Goal: Task Accomplishment & Management: Use online tool/utility

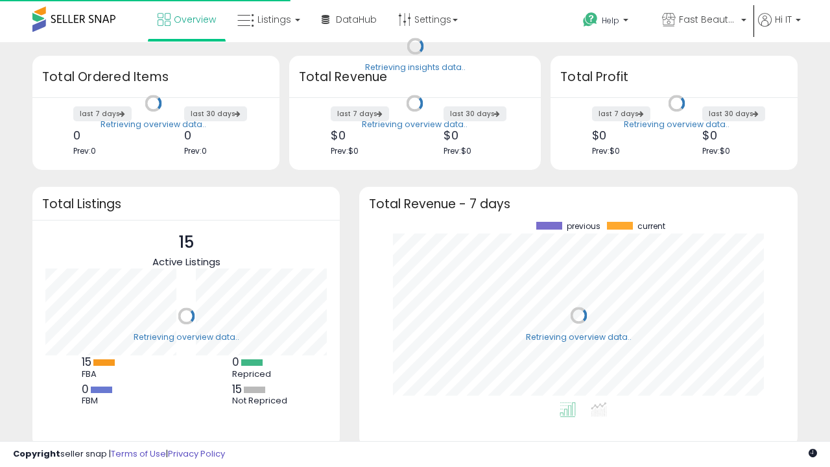
scroll to position [180, 412]
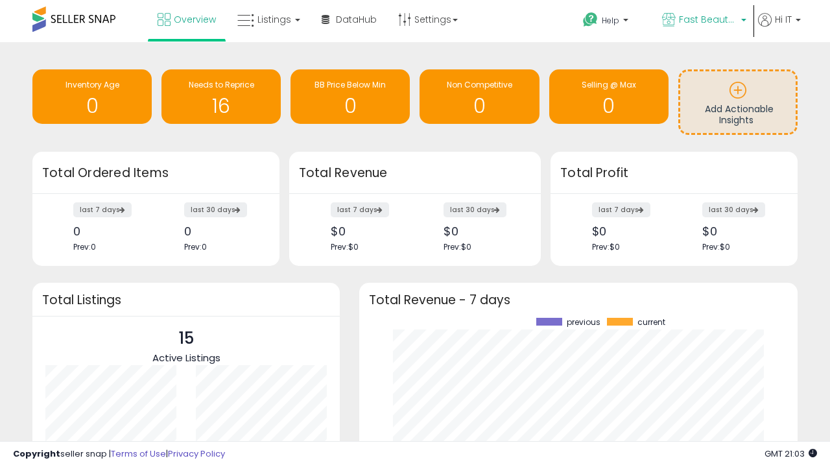
click at [703, 21] on span "Fast Beauty ([GEOGRAPHIC_DATA])" at bounding box center [708, 19] width 58 height 13
click at [0, 0] on span "Fast Beauty ([GEOGRAPHIC_DATA])" at bounding box center [0, 0] width 0 height 0
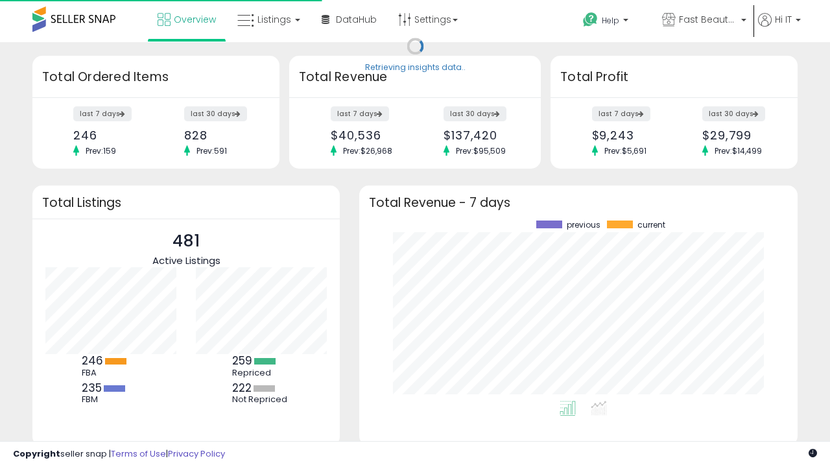
scroll to position [180, 412]
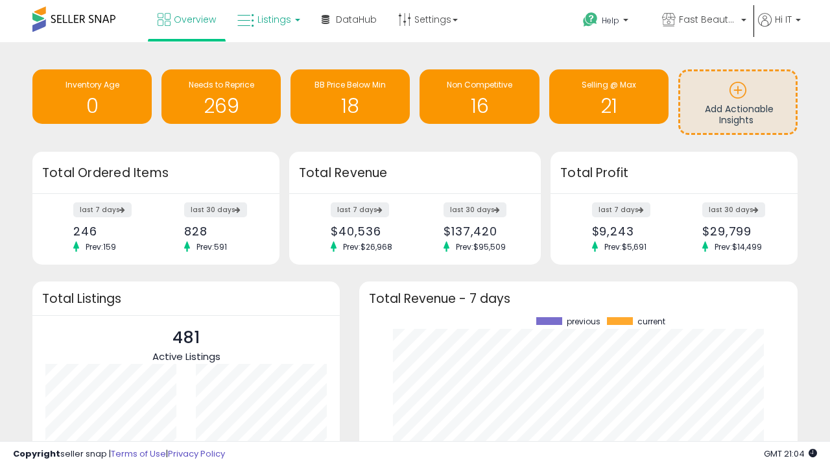
click at [267, 19] on span "Listings" at bounding box center [274, 19] width 34 height 13
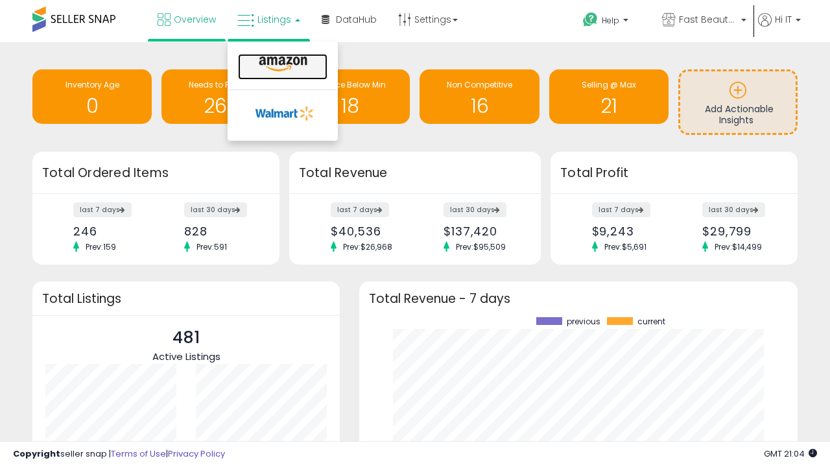
click at [281, 64] on icon at bounding box center [283, 64] width 56 height 17
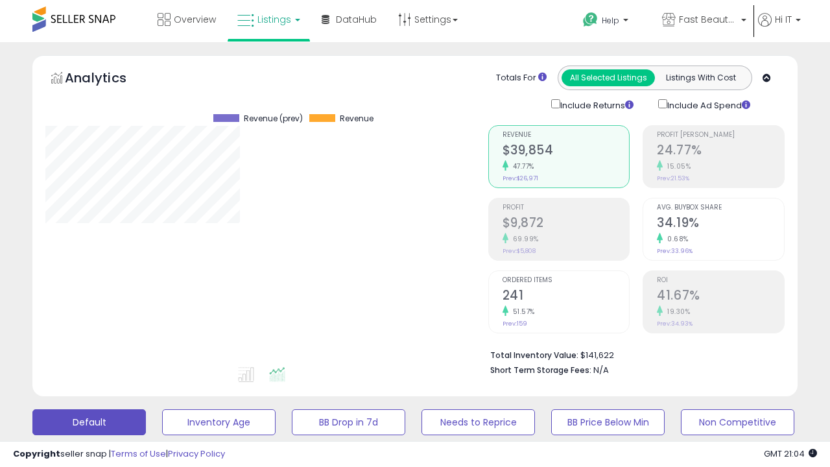
scroll to position [252, 0]
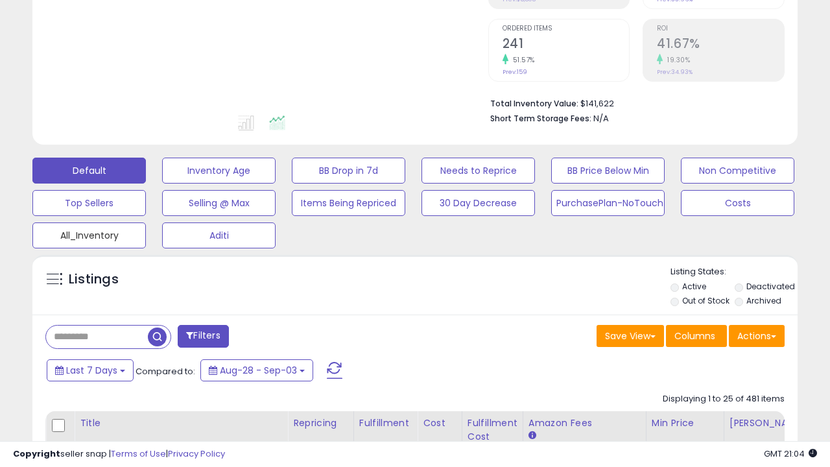
click at [89, 233] on button "All_Inventory" at bounding box center [88, 235] width 113 height 26
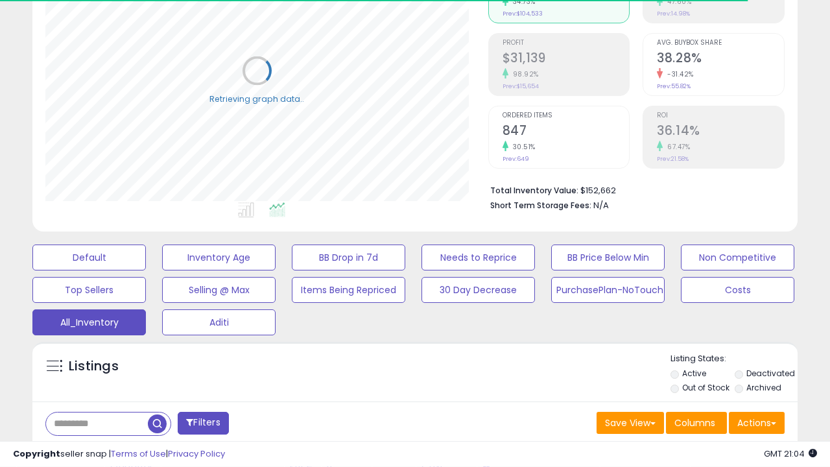
click at [92, 451] on span "Last 30 Days" at bounding box center [94, 457] width 56 height 13
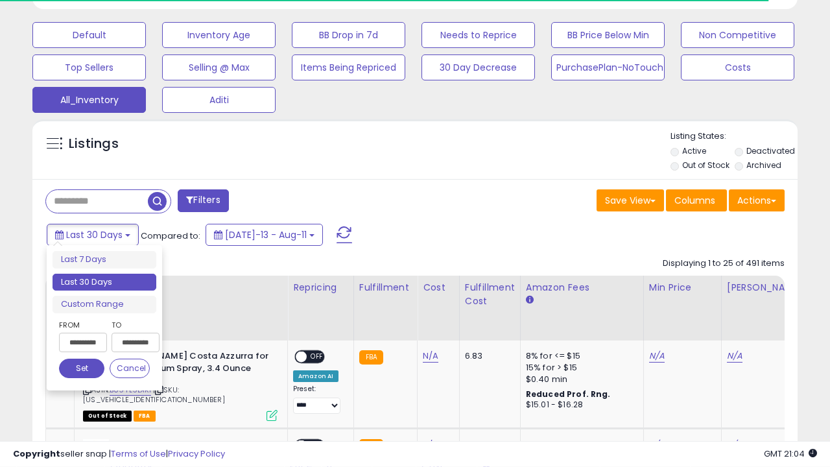
click at [104, 282] on li "Last 30 Days" at bounding box center [105, 283] width 104 height 18
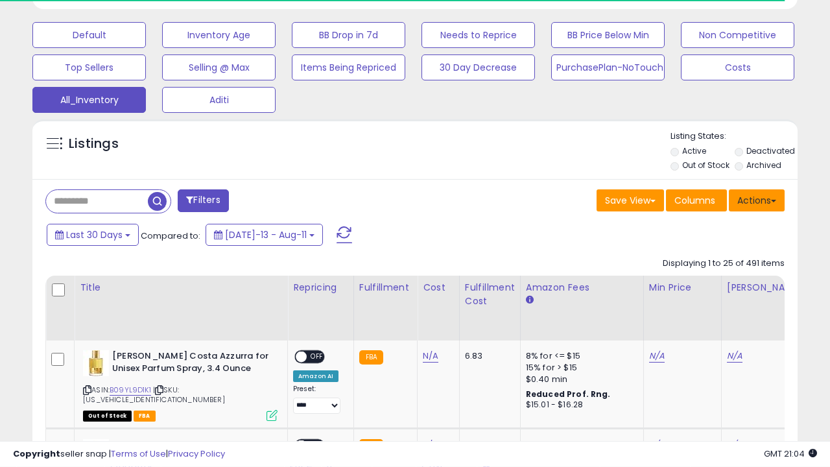
click at [757, 199] on button "Actions" at bounding box center [757, 200] width 56 height 22
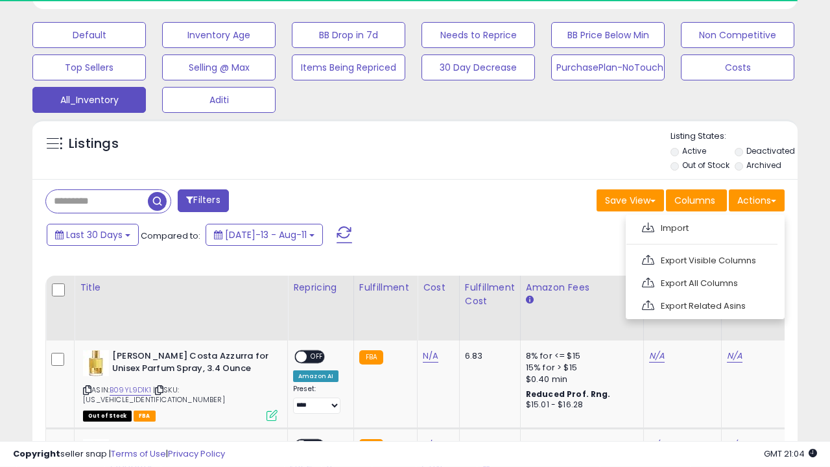
click at [704, 281] on link "Export All Columns" at bounding box center [704, 283] width 142 height 20
